Goal: Browse casually

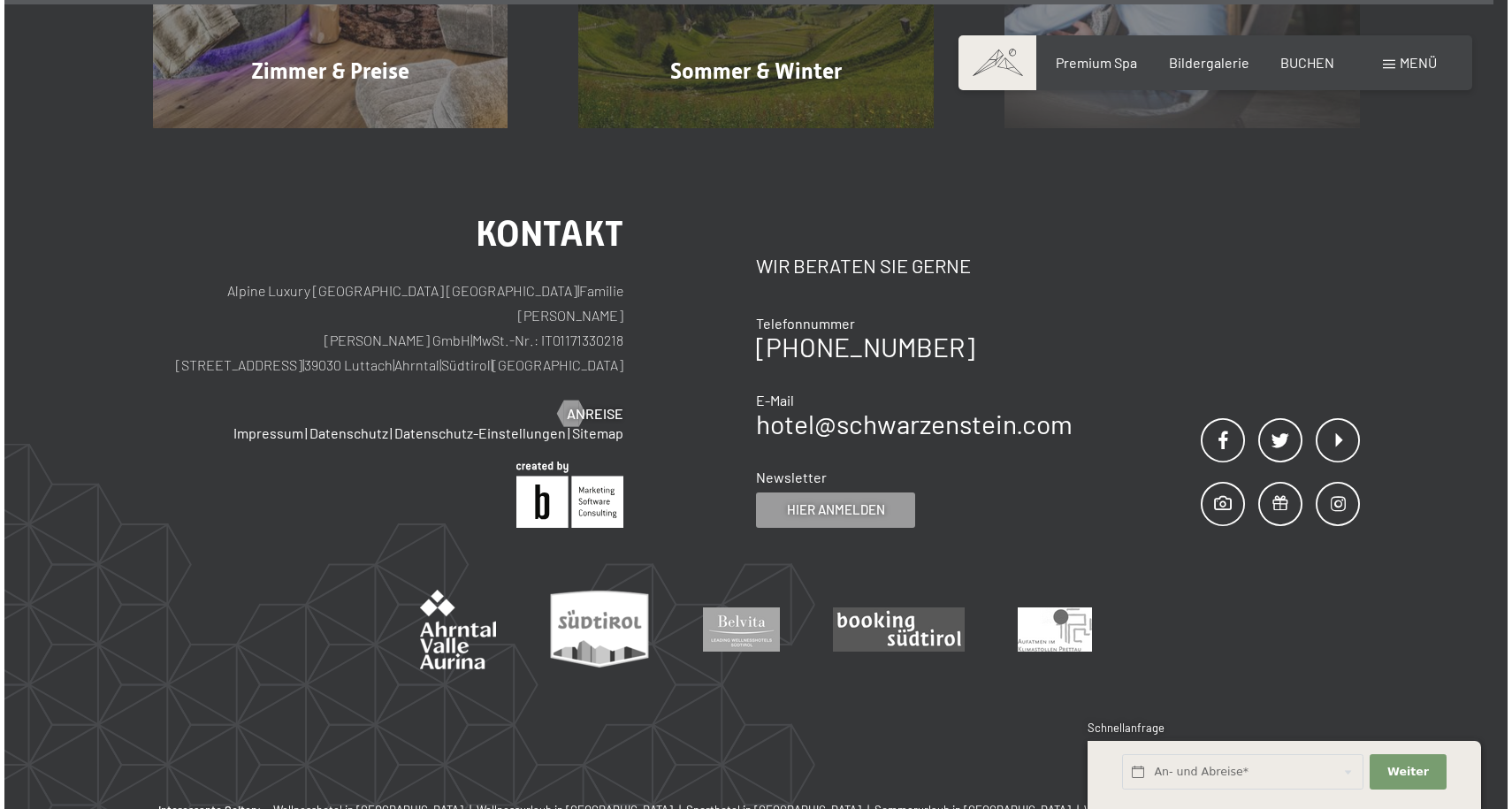
scroll to position [8417, 0]
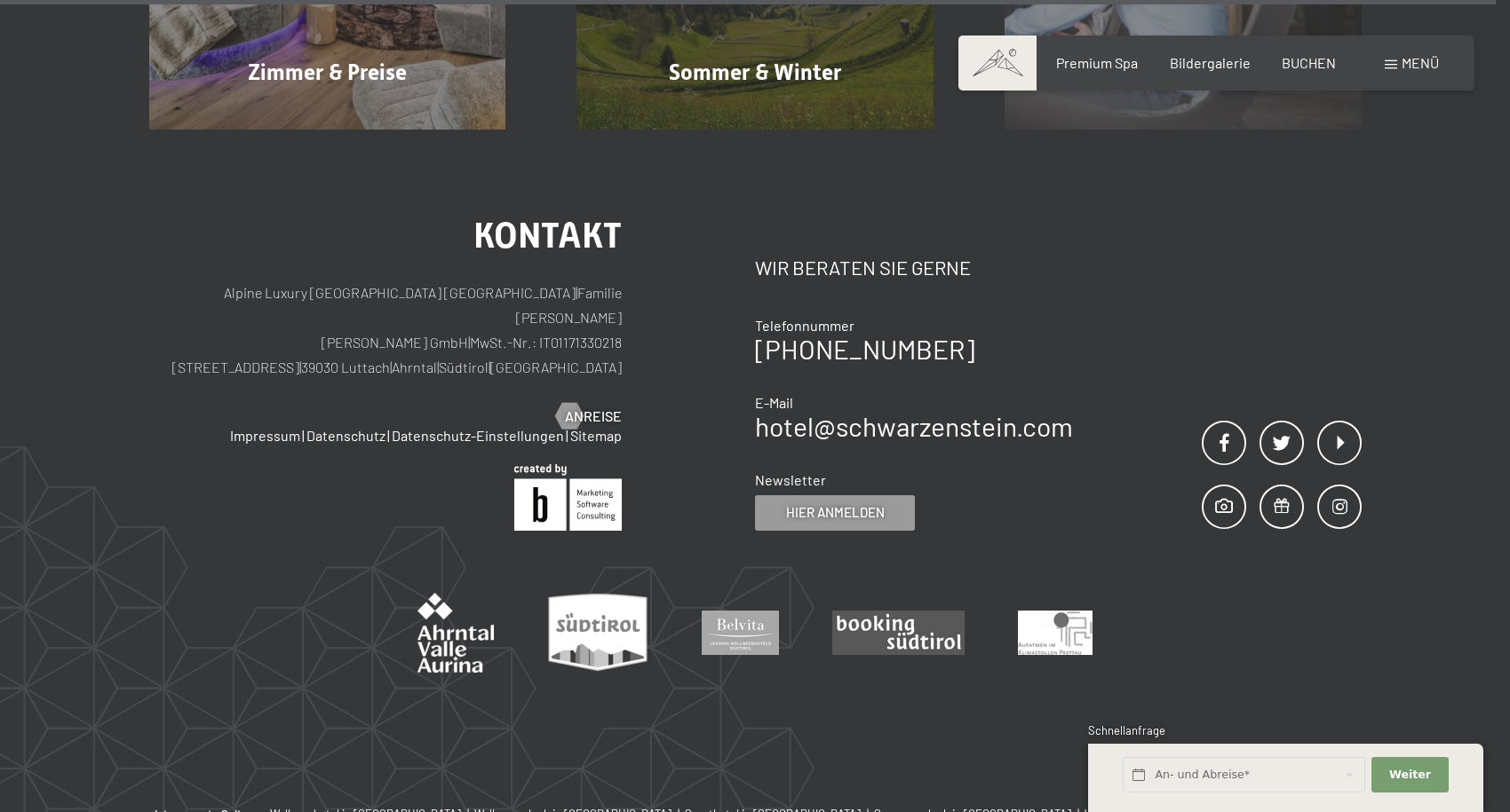
click at [1398, 56] on div "Menü" at bounding box center [1411, 62] width 54 height 19
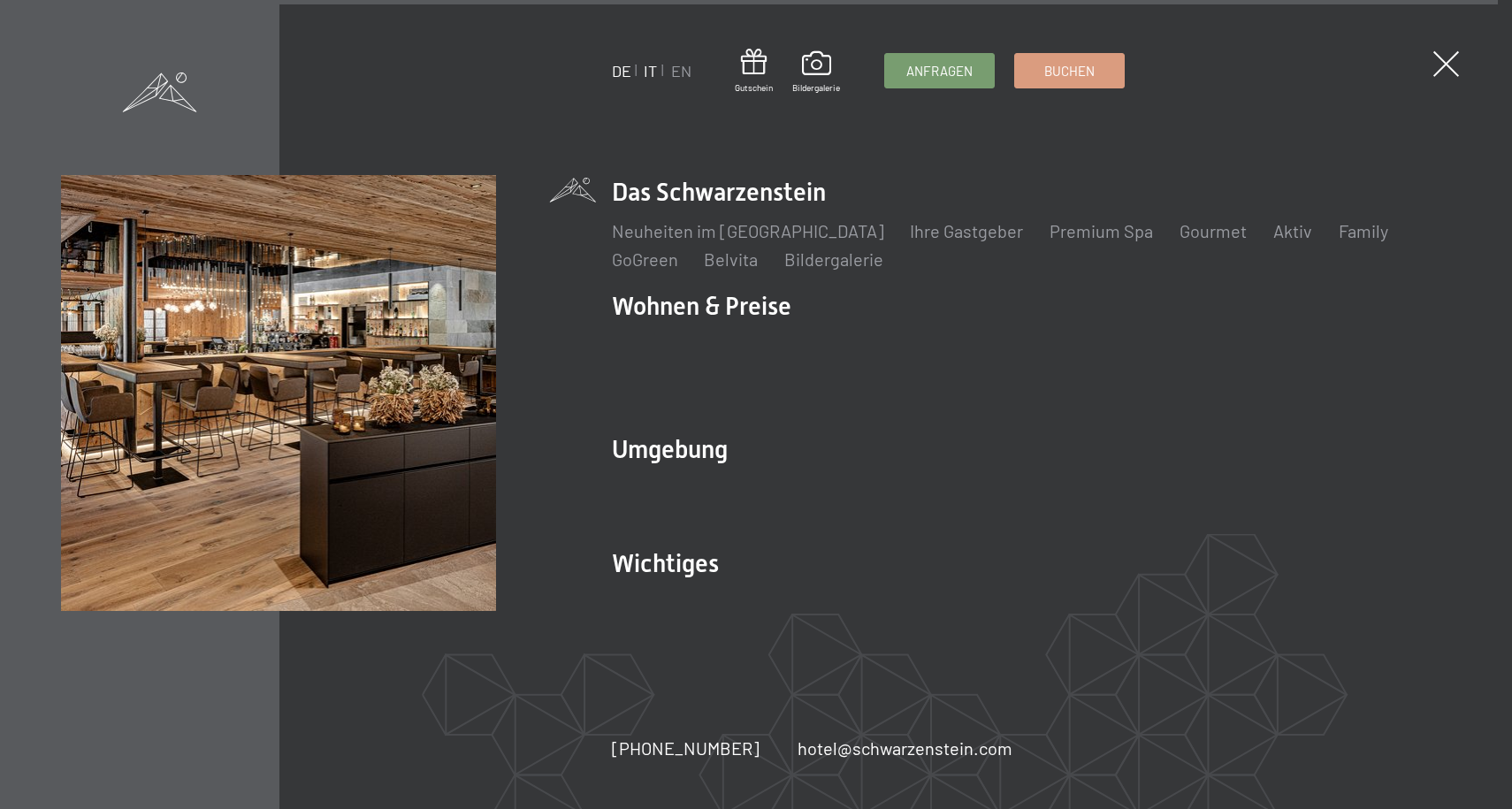
click at [652, 74] on link "IT" at bounding box center [650, 70] width 14 height 19
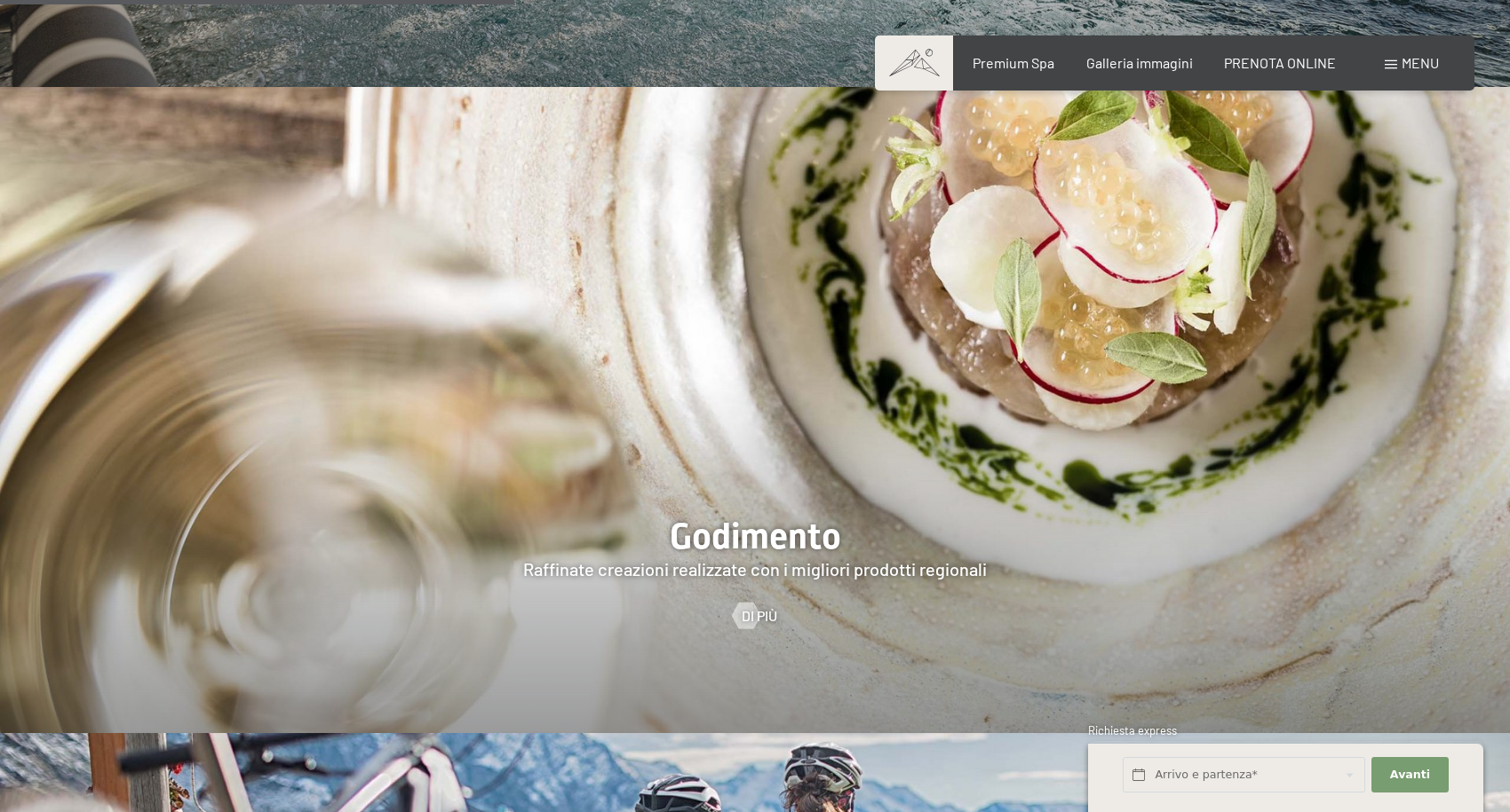
scroll to position [2416, 0]
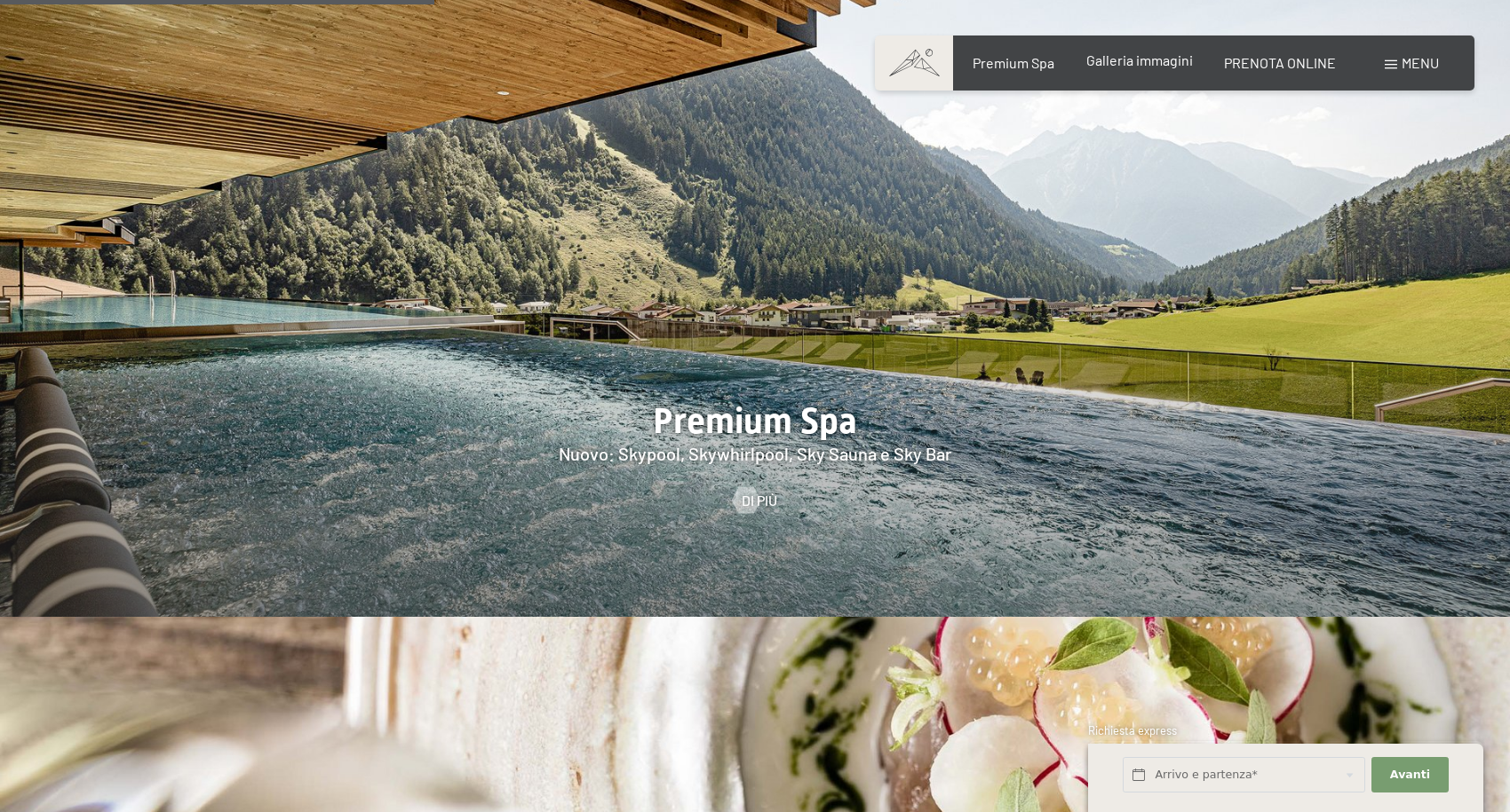
click at [1142, 63] on span "Galleria immagini" at bounding box center [1139, 60] width 106 height 16
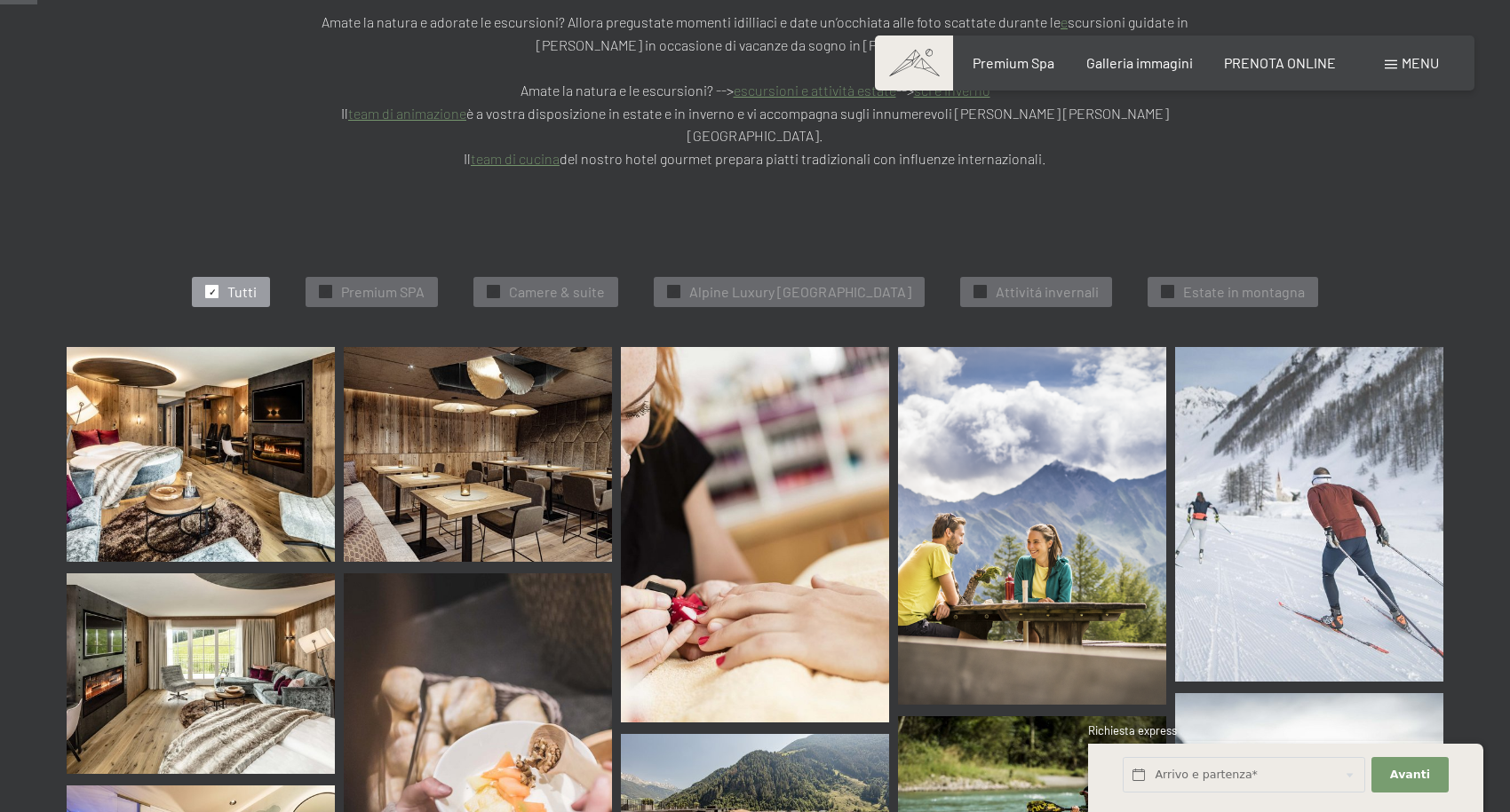
scroll to position [464, 0]
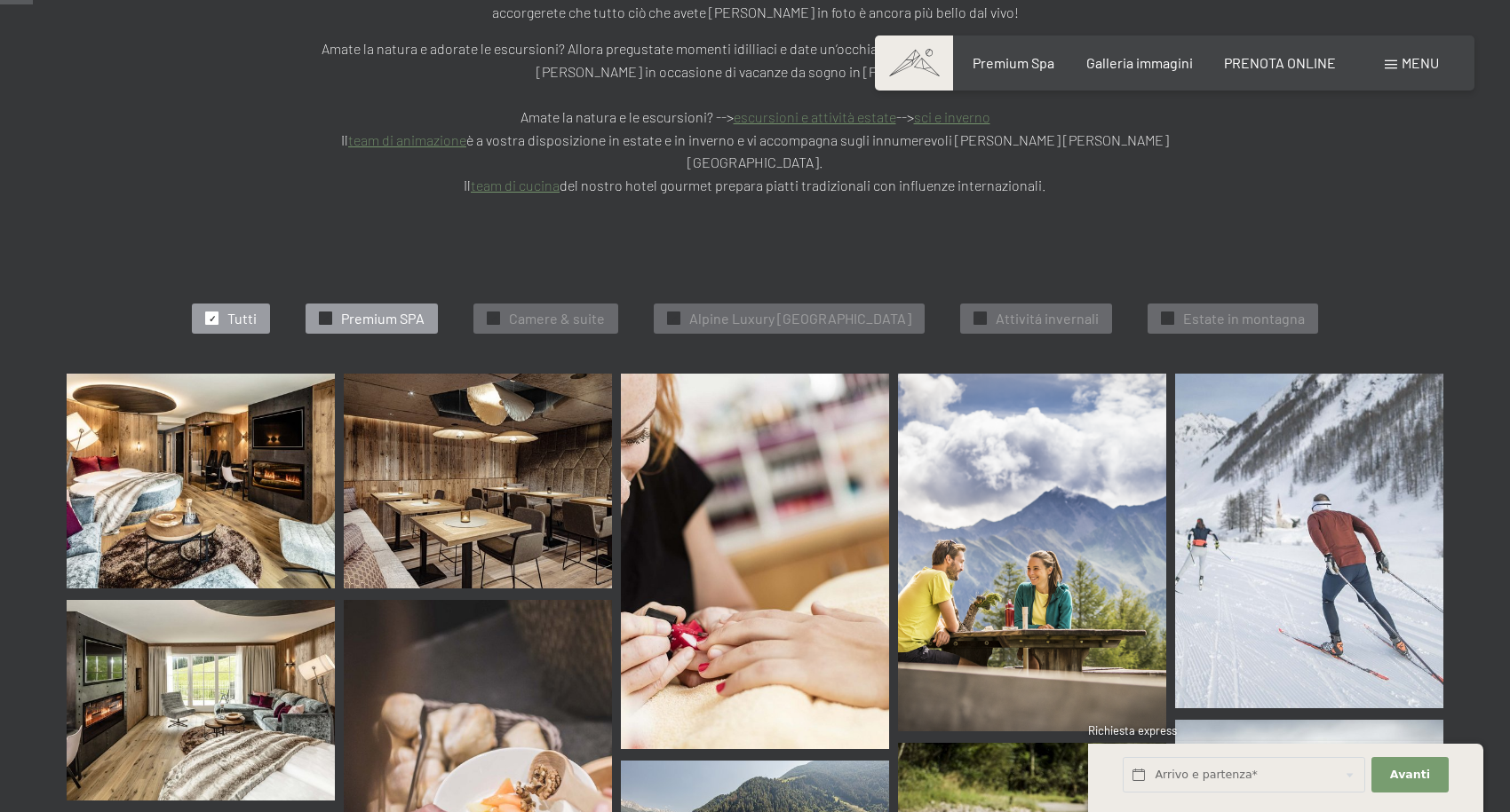
click at [322, 312] on span "✓" at bounding box center [326, 319] width 7 height 13
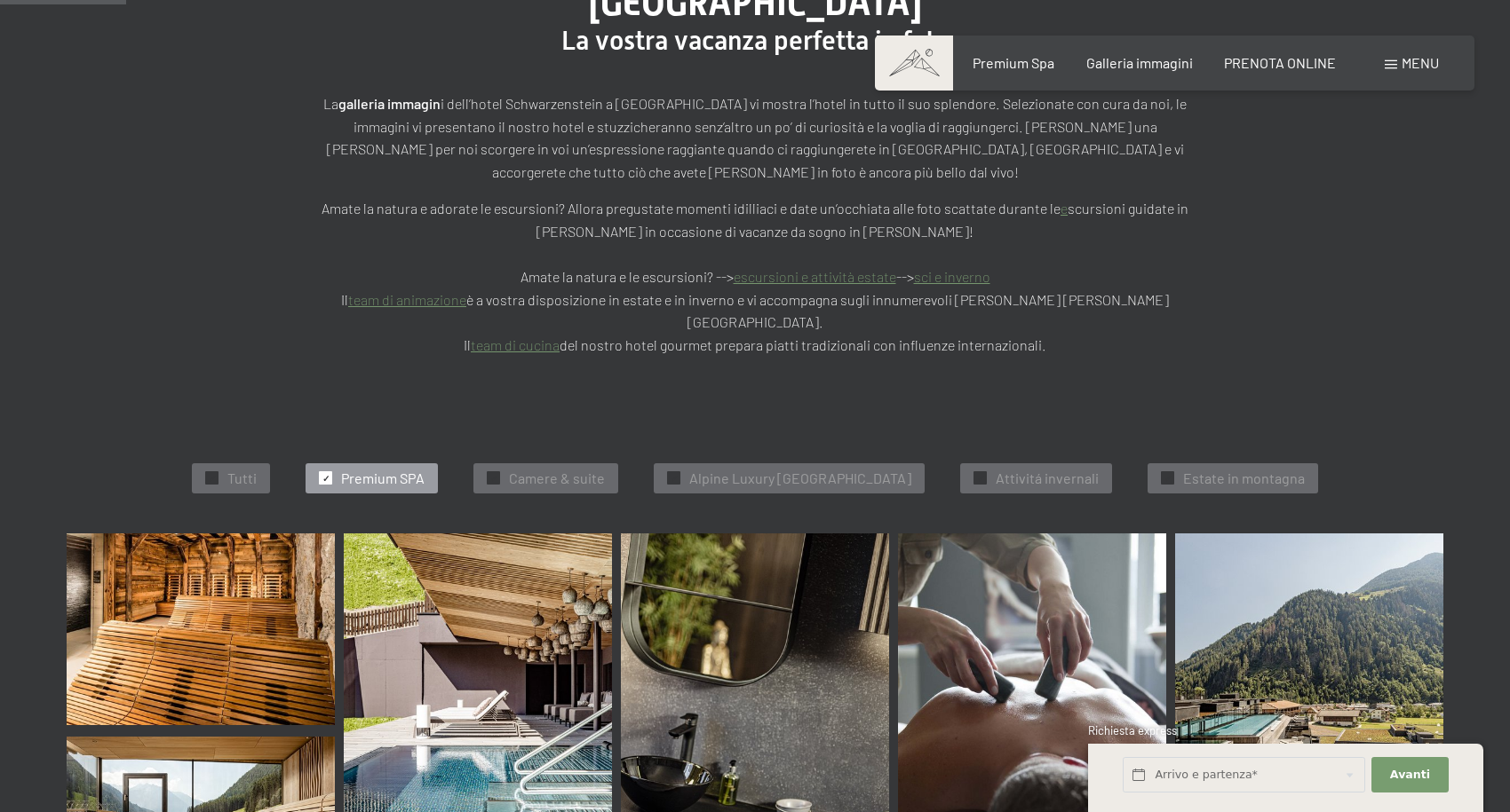
scroll to position [364, 0]
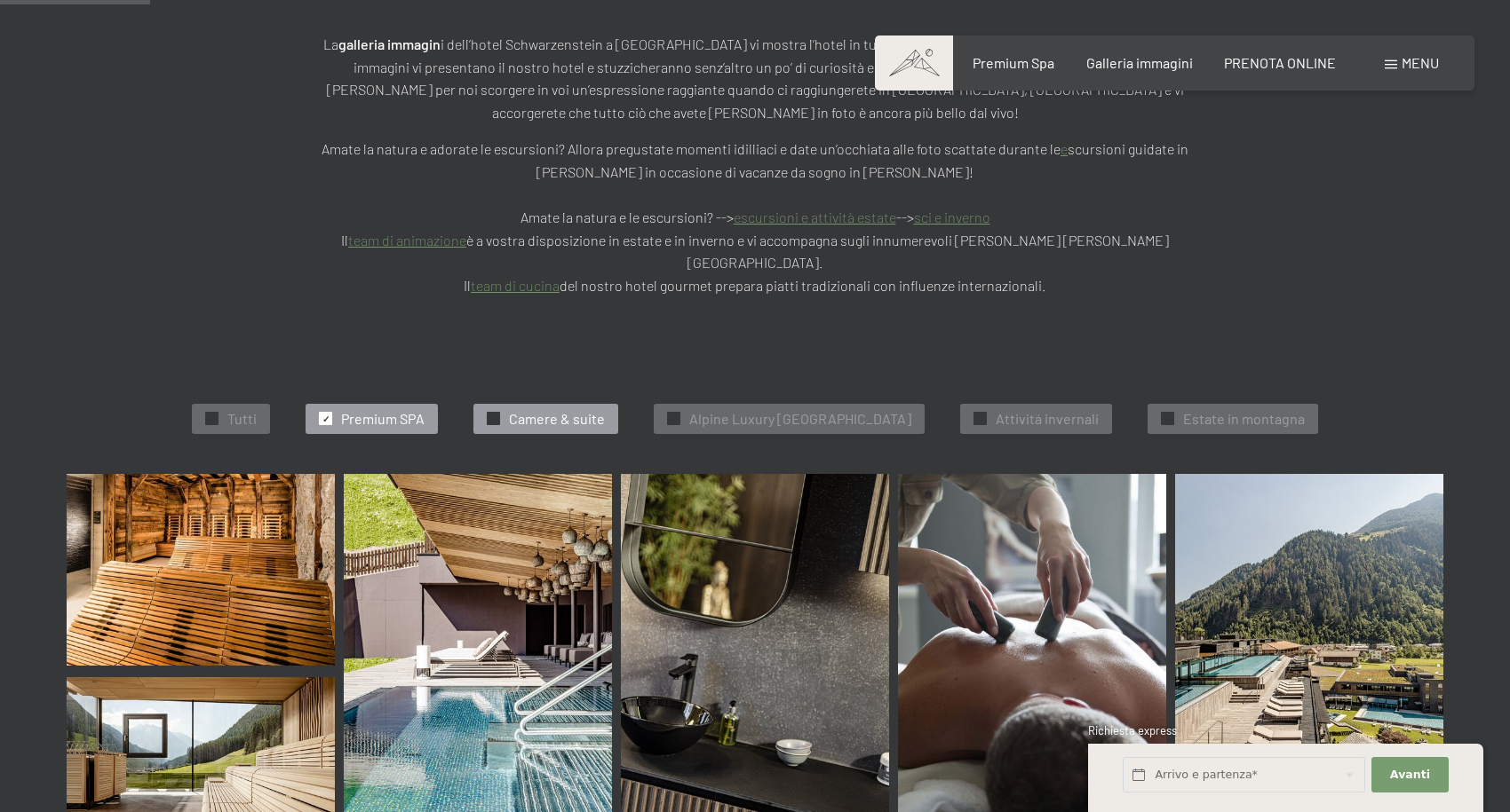
click at [490, 413] on span "✓" at bounding box center [494, 419] width 7 height 13
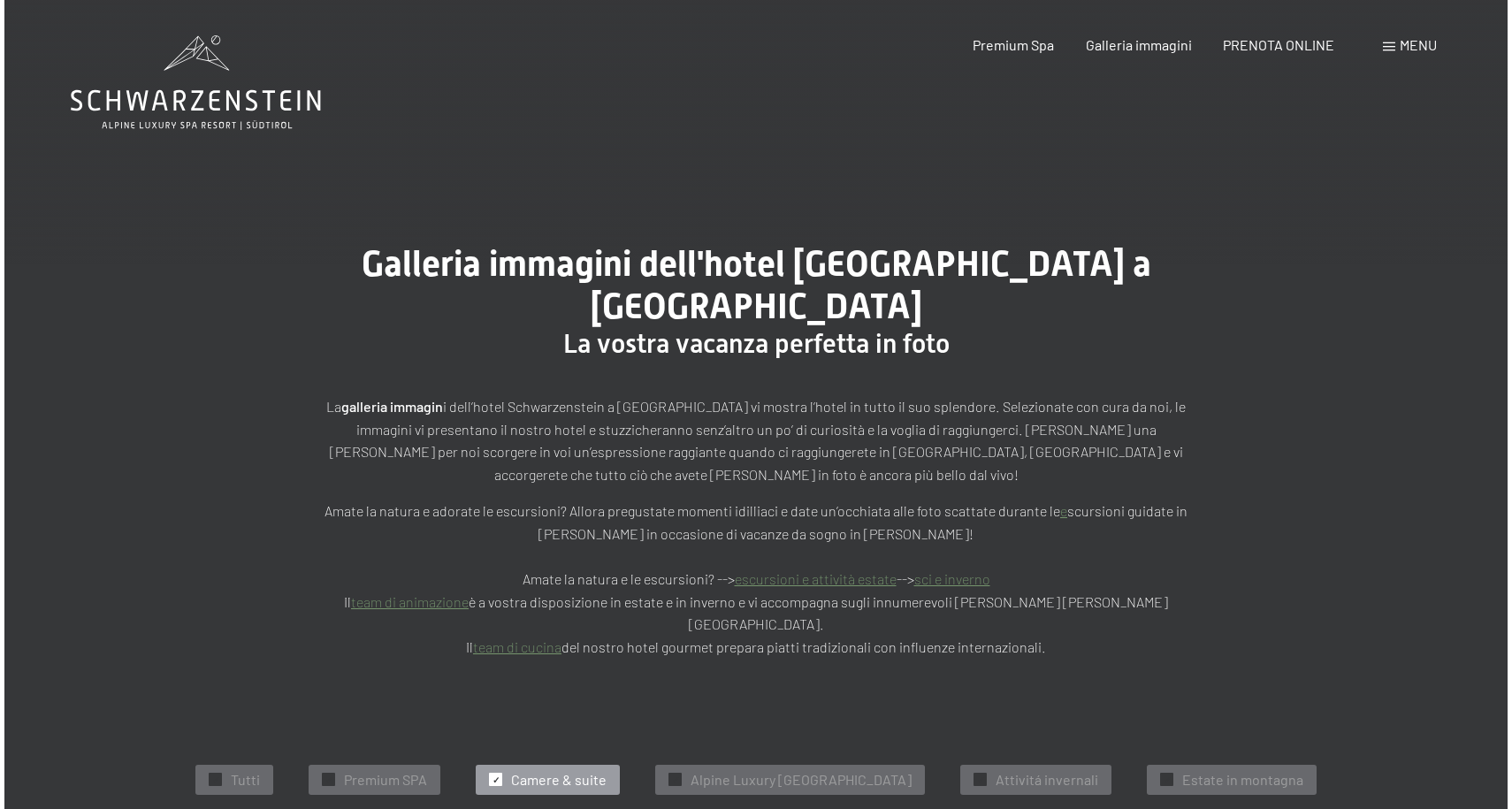
scroll to position [0, 0]
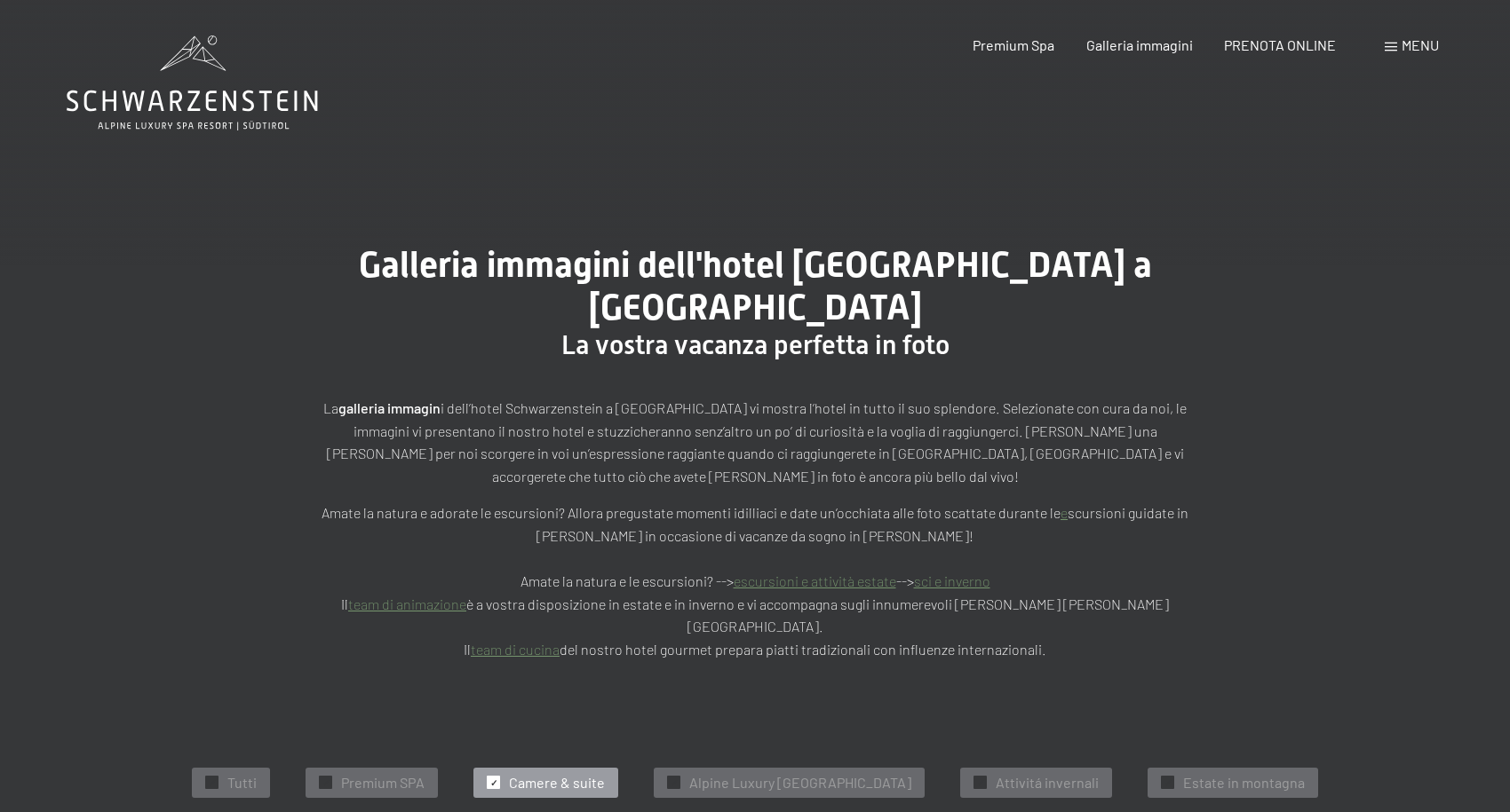
click at [1405, 49] on span "Menu" at bounding box center [1419, 45] width 38 height 16
